Goal: Task Accomplishment & Management: Manage account settings

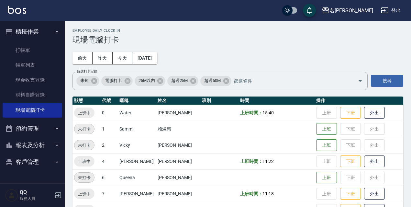
scroll to position [139, 0]
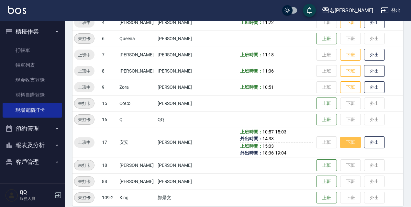
click at [348, 143] on button "下班" at bounding box center [350, 142] width 21 height 11
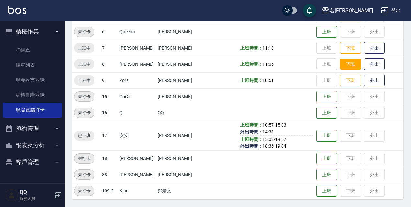
click at [353, 66] on button "下班" at bounding box center [350, 64] width 21 height 11
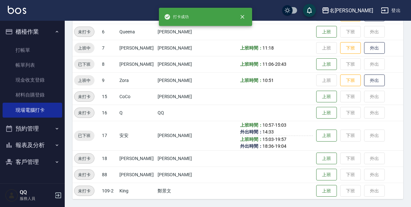
scroll to position [81, 0]
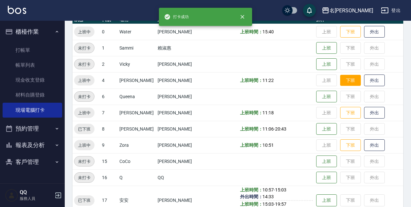
click at [343, 76] on button "下班" at bounding box center [350, 80] width 21 height 11
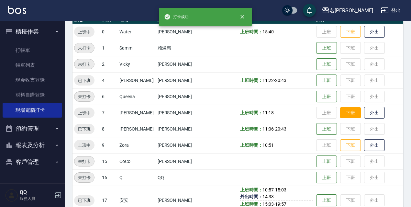
click at [348, 111] on button "下班" at bounding box center [350, 112] width 21 height 11
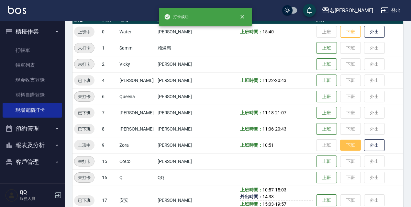
click at [348, 145] on button "下班" at bounding box center [350, 145] width 21 height 11
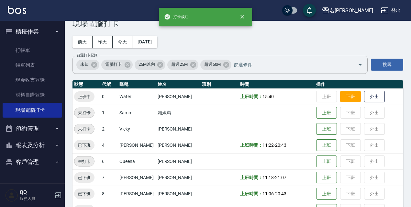
click at [342, 98] on button "下班" at bounding box center [350, 96] width 21 height 11
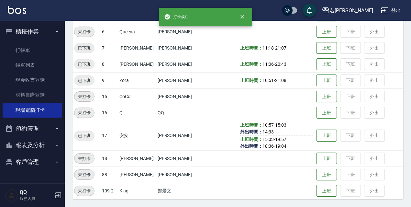
click at [398, 5] on button "登出" at bounding box center [390, 11] width 25 height 12
